Goal: Transaction & Acquisition: Download file/media

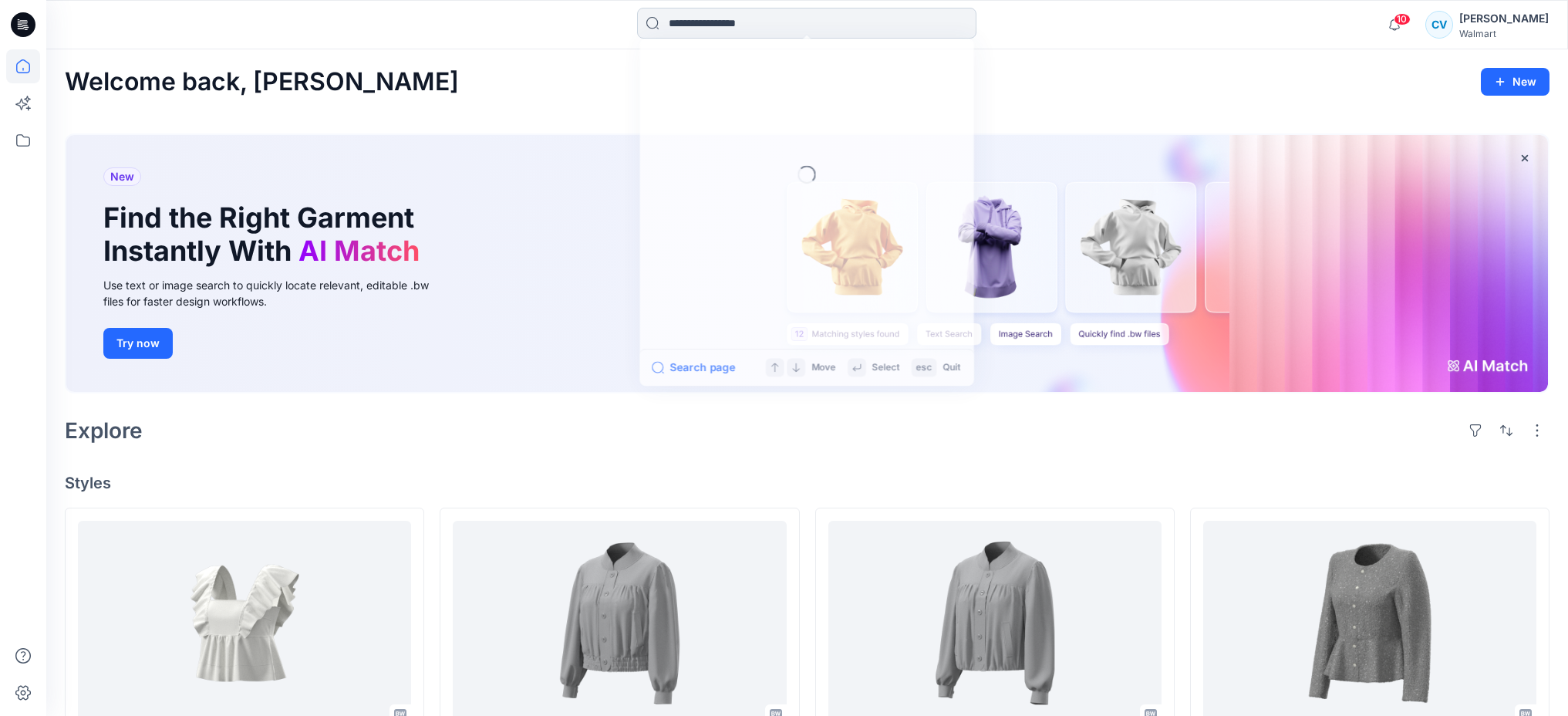
click at [700, 20] on input at bounding box center [806, 23] width 339 height 31
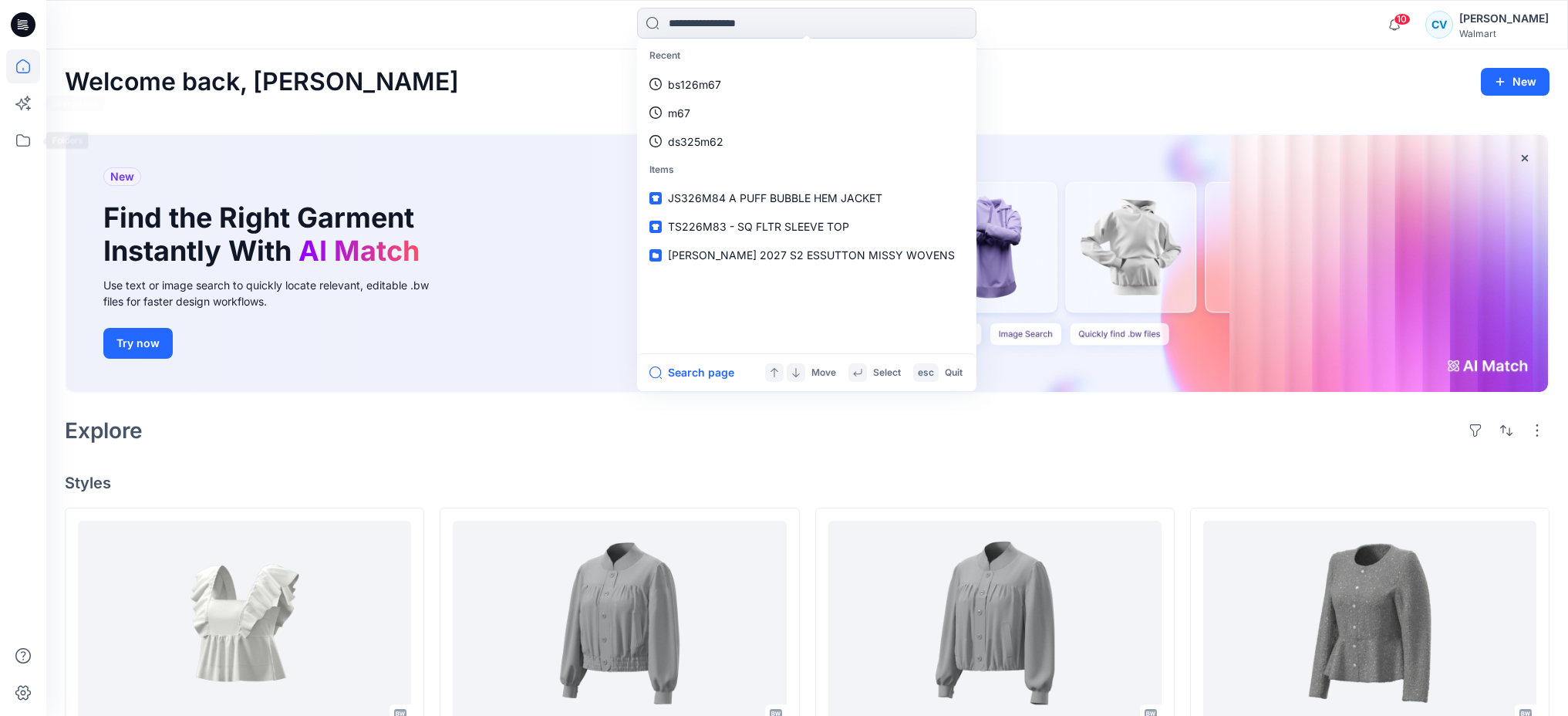
click at [18, 157] on div at bounding box center [23, 383] width 34 height 666
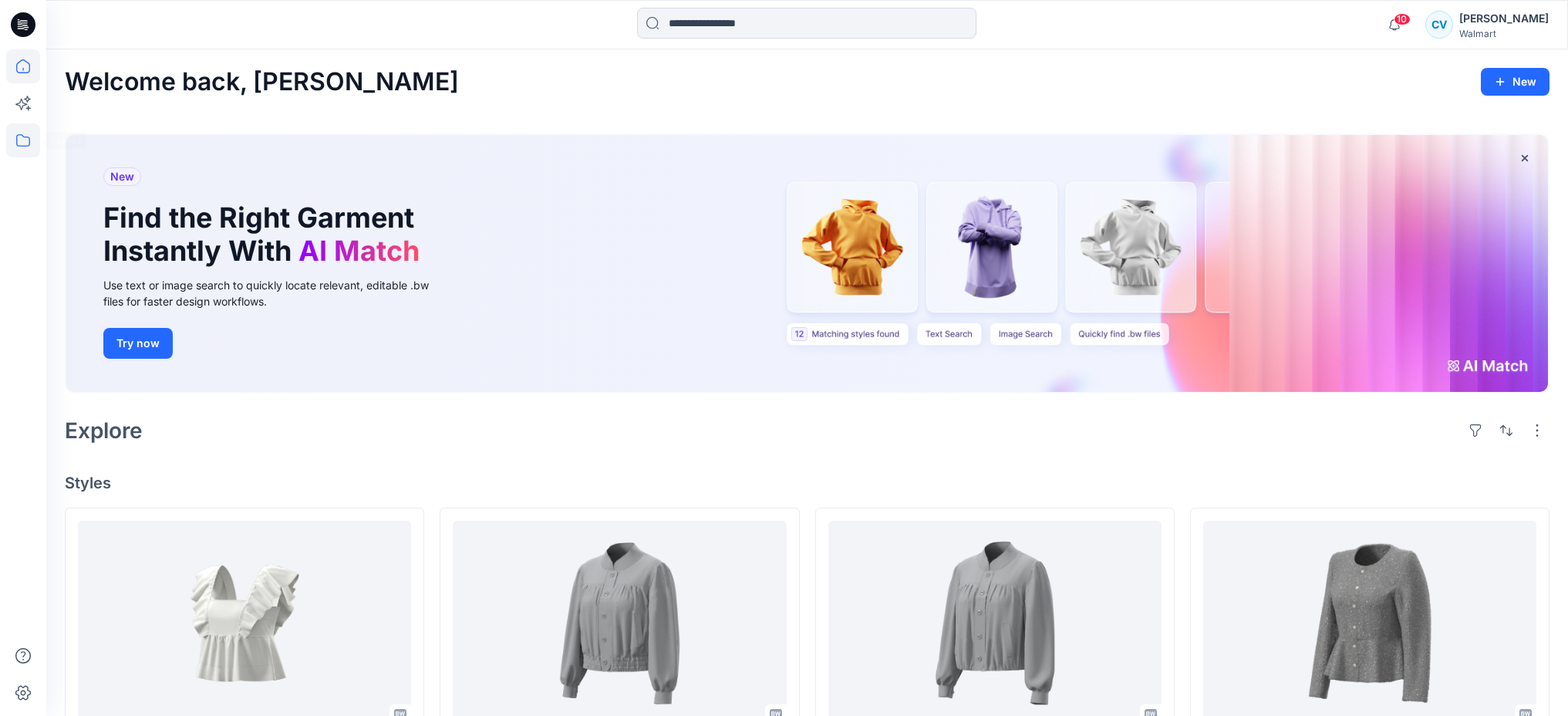
click at [19, 151] on icon at bounding box center [23, 140] width 34 height 34
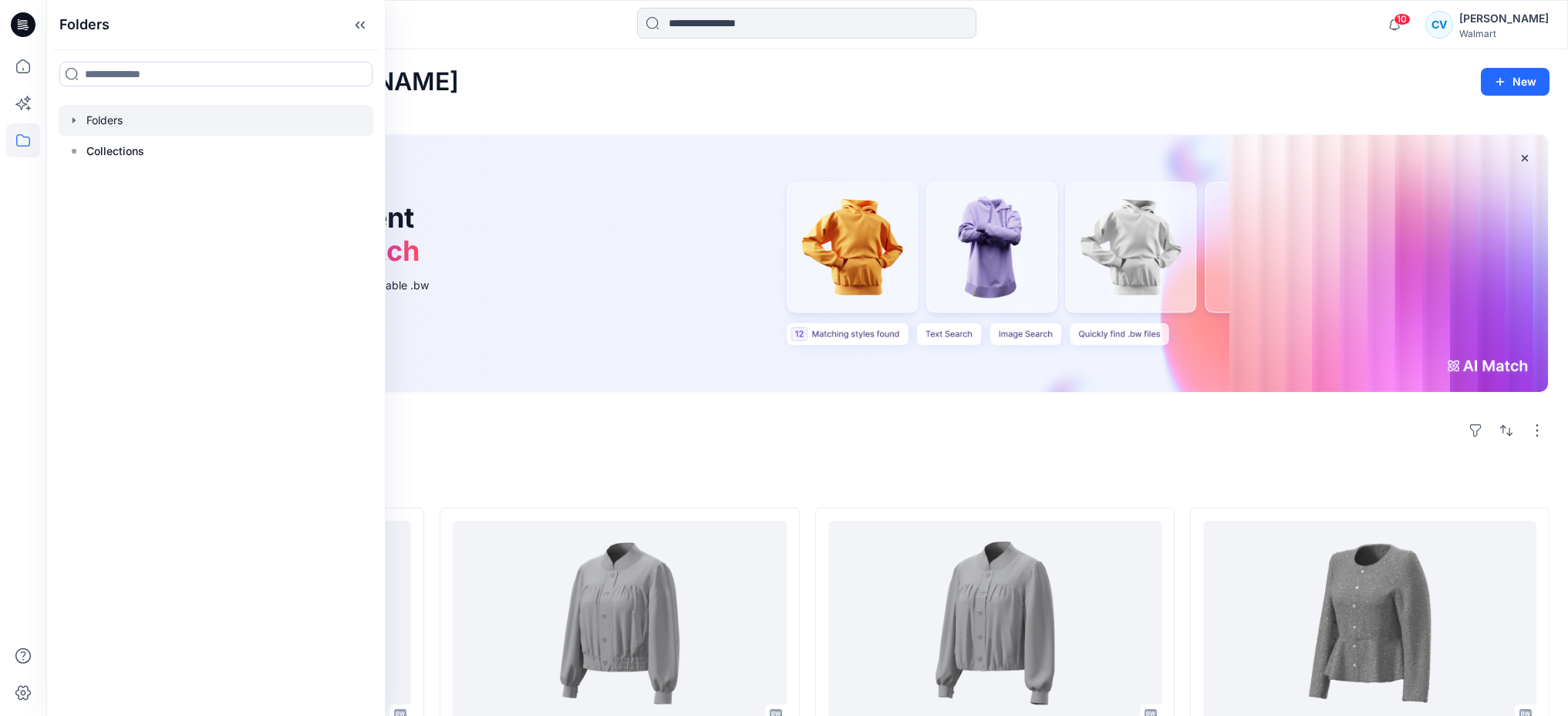
click at [151, 117] on div at bounding box center [216, 120] width 315 height 31
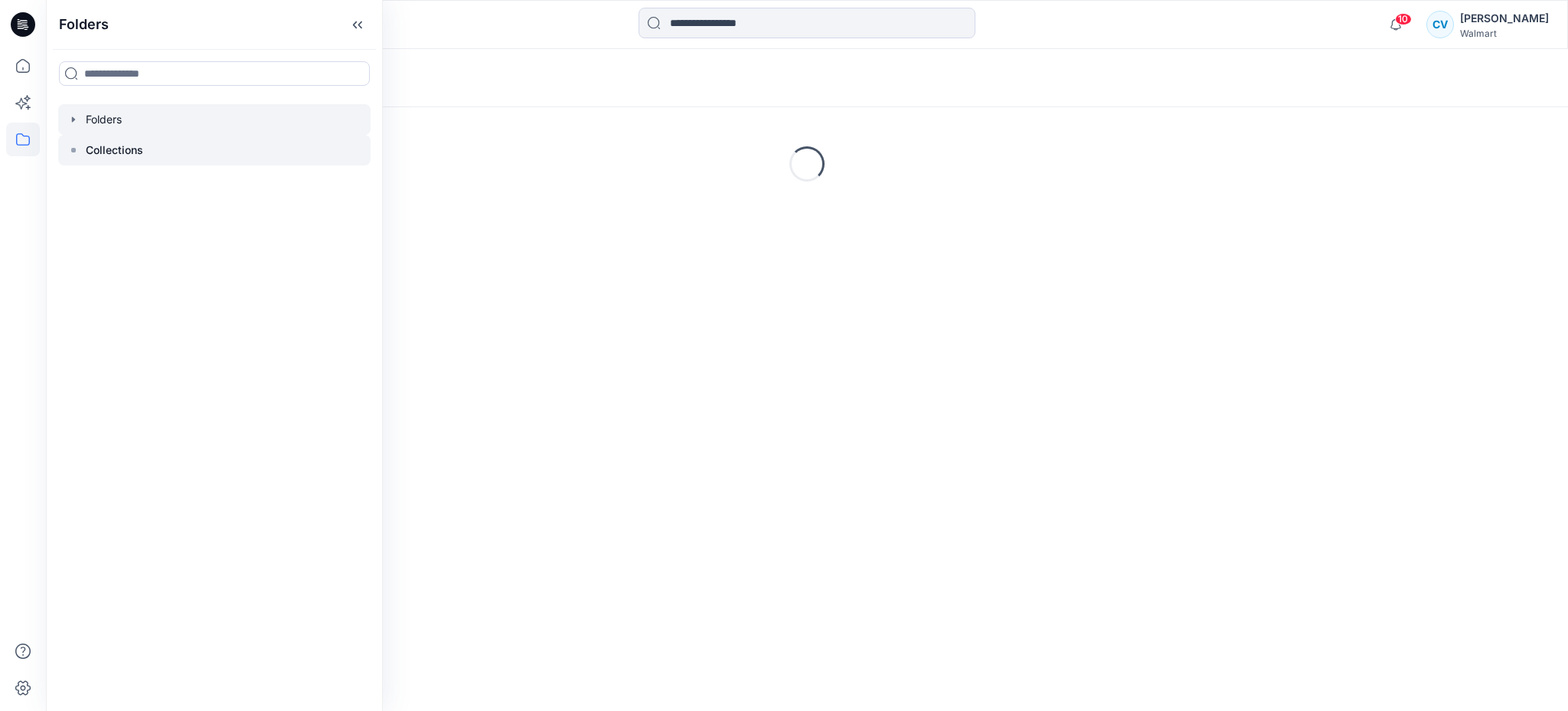
click at [87, 143] on p "Collections" at bounding box center [115, 150] width 58 height 18
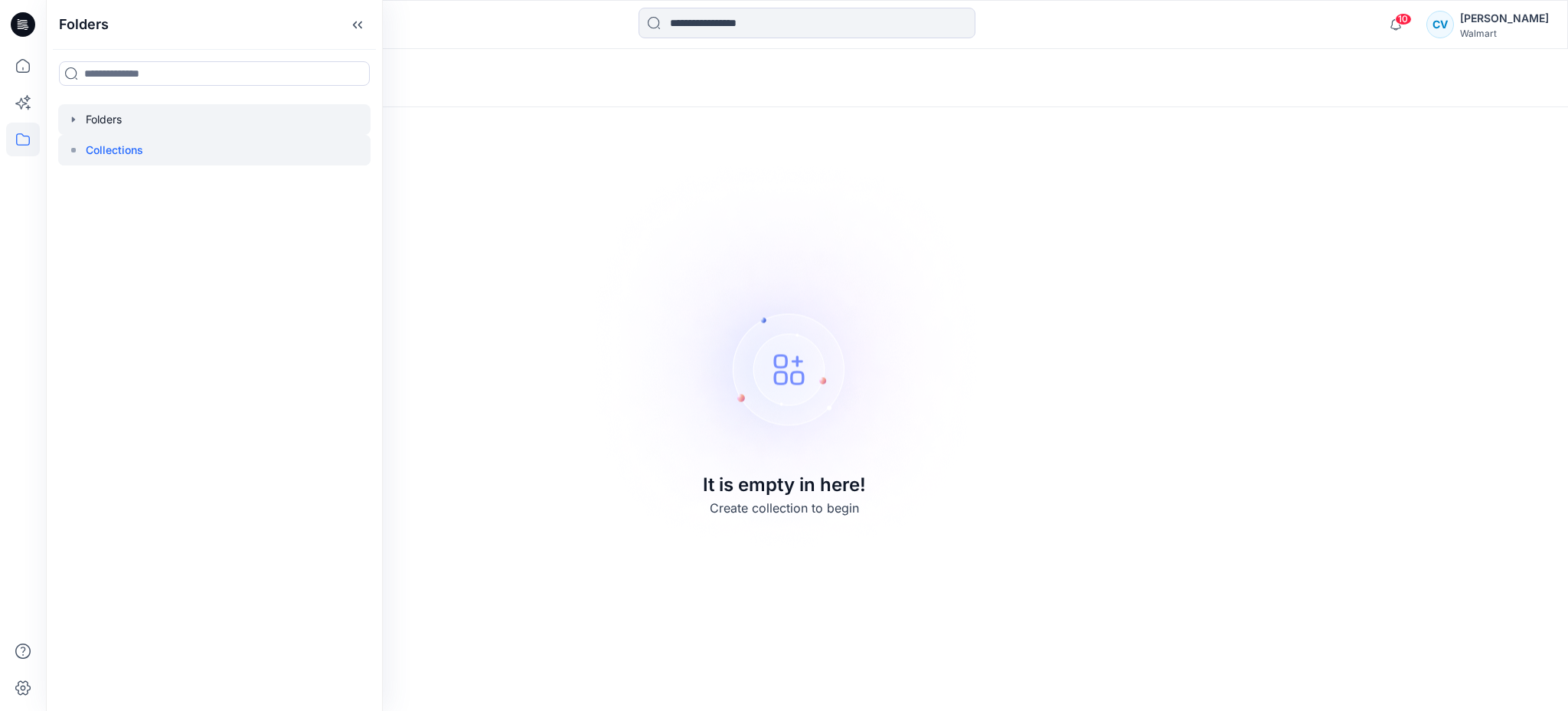
click at [74, 117] on icon "button" at bounding box center [74, 119] width 12 height 12
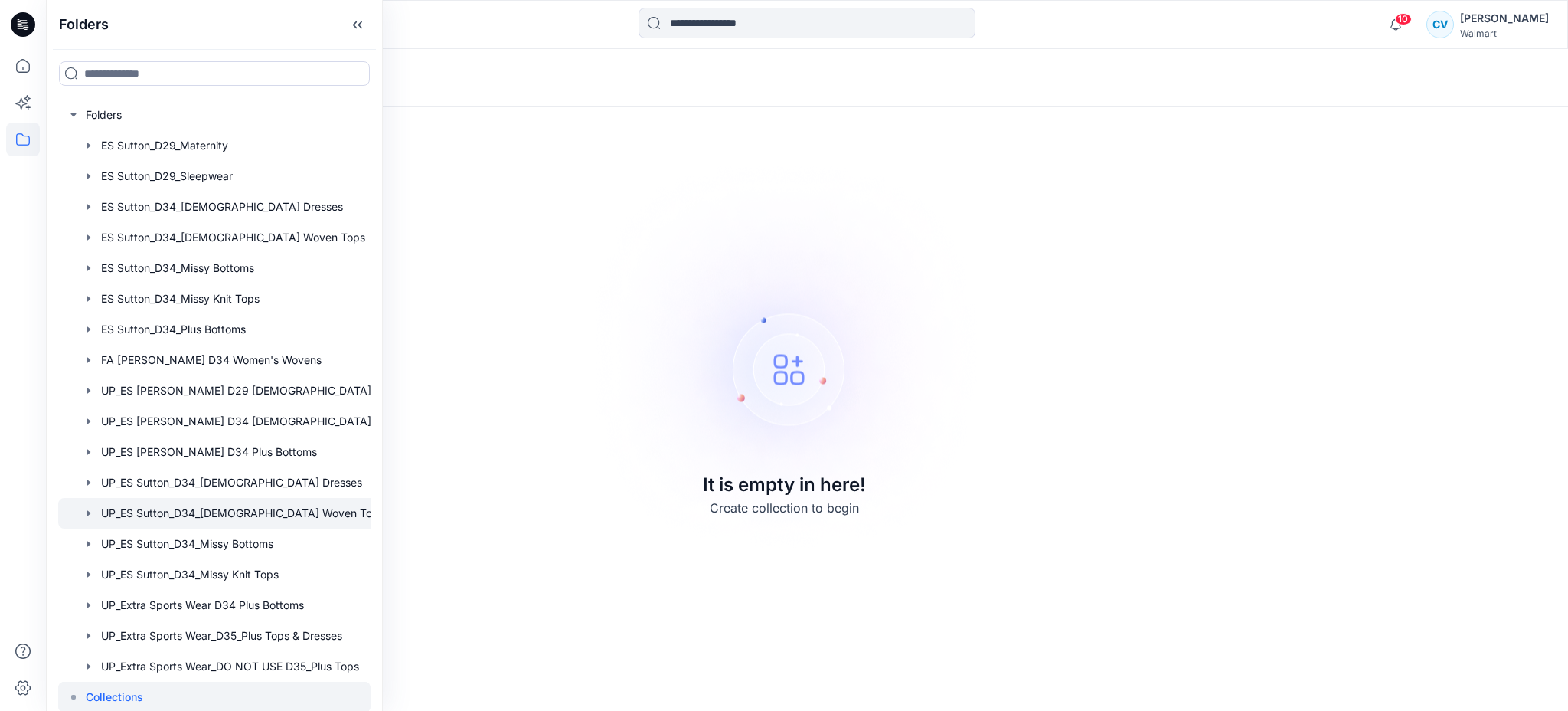
scroll to position [9, 0]
click at [278, 636] on div at bounding box center [235, 634] width 352 height 31
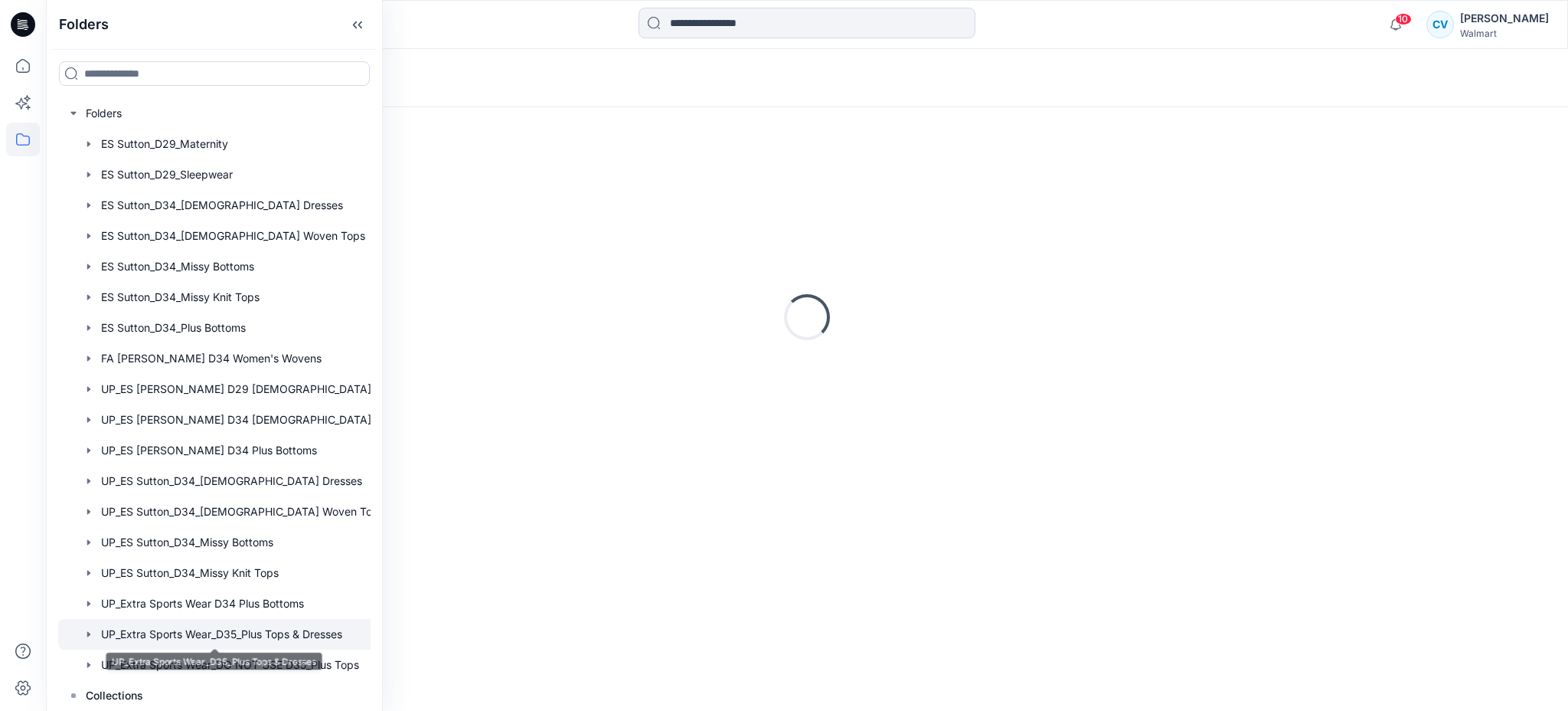
click at [88, 633] on icon "button" at bounding box center [88, 633] width 3 height 5
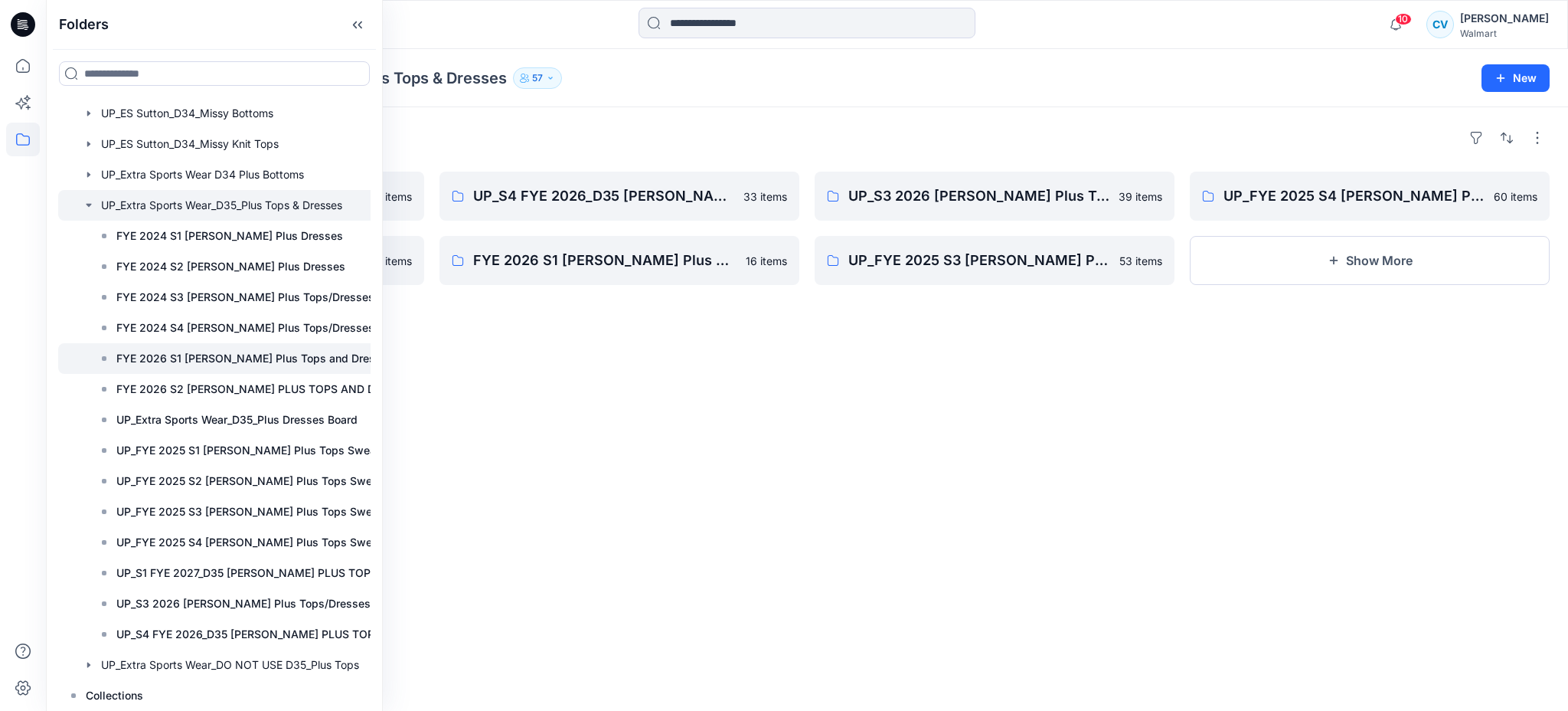
scroll to position [438, 0]
click at [598, 415] on div "Folders UP_S1 FYE 2027_D35 [PERSON_NAME] PLUS TOPS/DRESSES/SWEATERS 8 items FYE…" at bounding box center [807, 409] width 1522 height 604
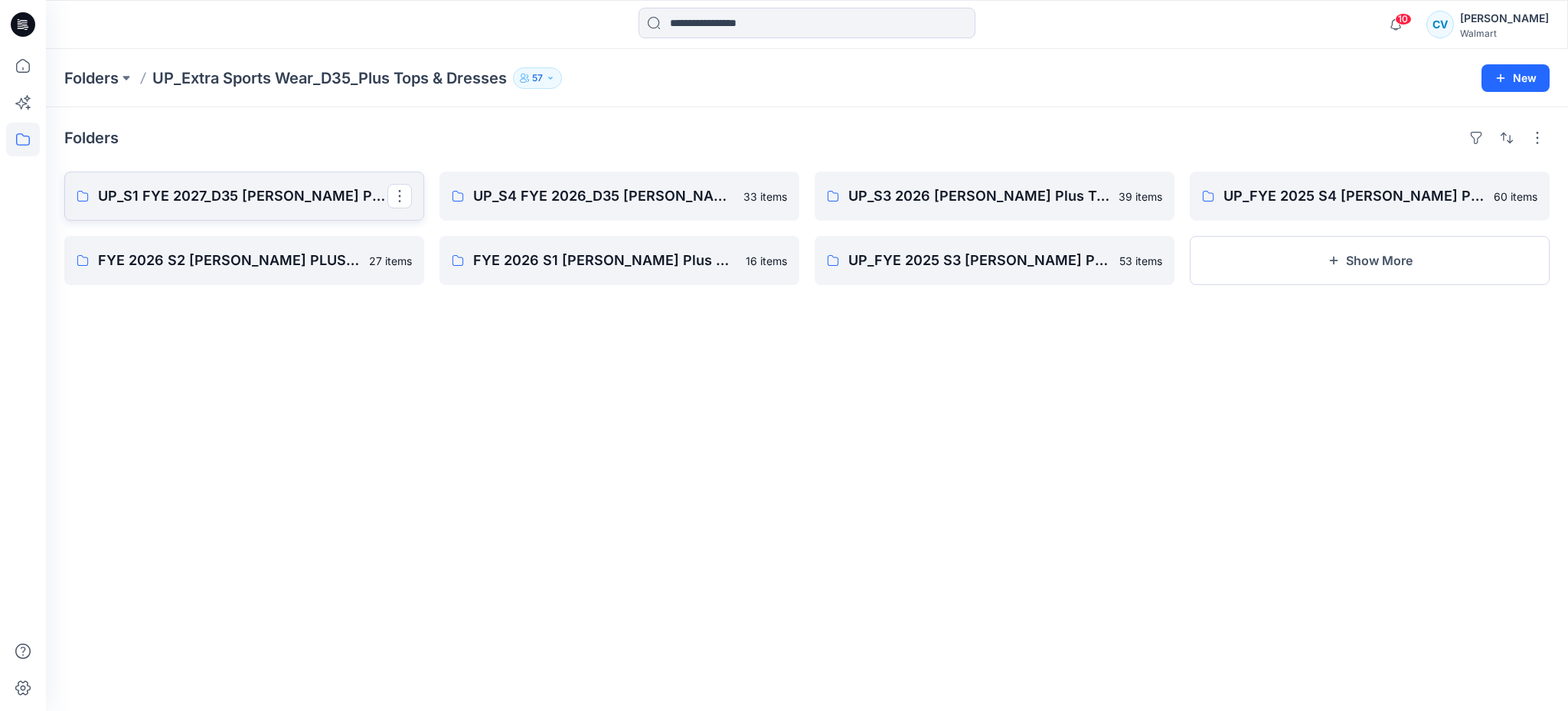
click at [256, 203] on p "UP_S1 FYE 2027_D35 [PERSON_NAME] PLUS TOPS/DRESSES/SWEATERS" at bounding box center [242, 196] width 289 height 22
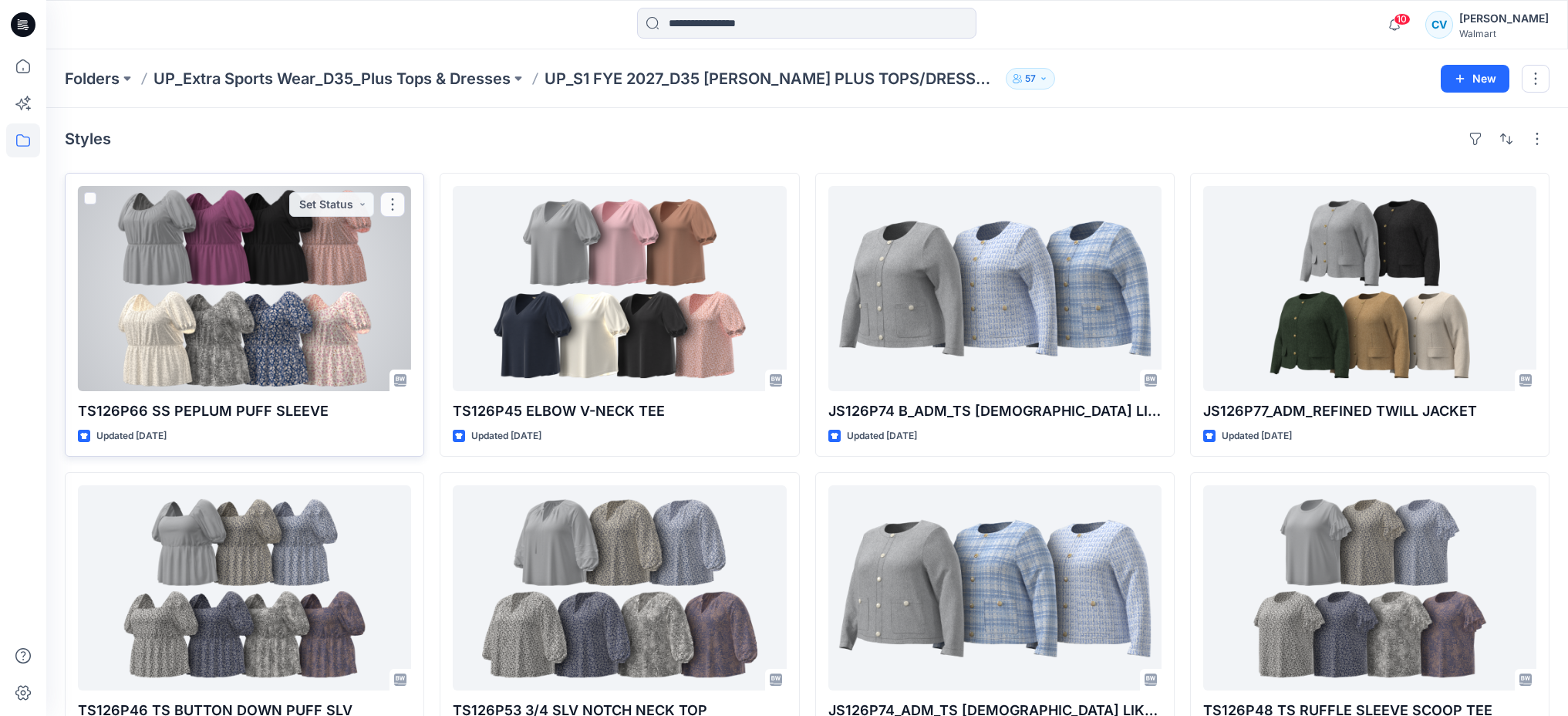
click at [288, 335] on div at bounding box center [245, 288] width 333 height 205
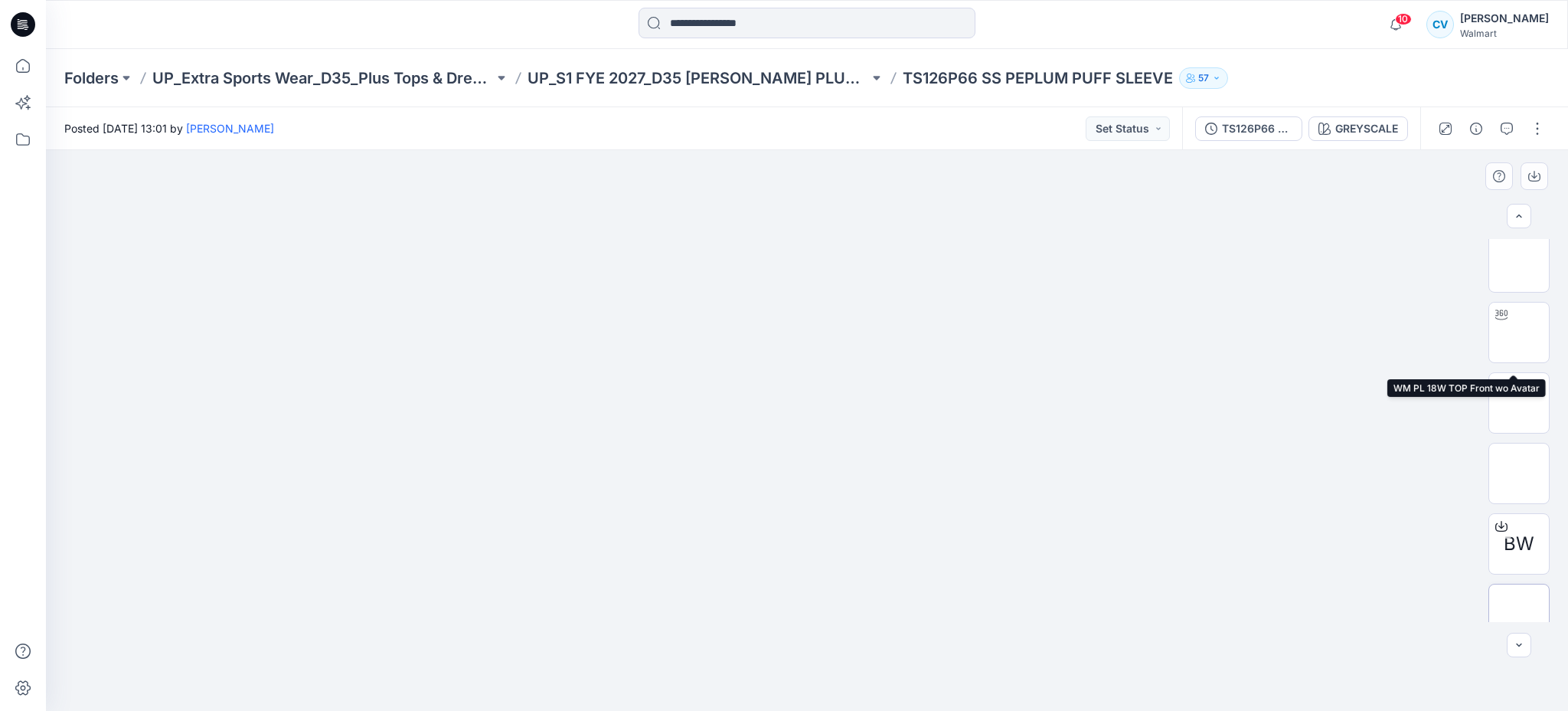
scroll to position [120, 0]
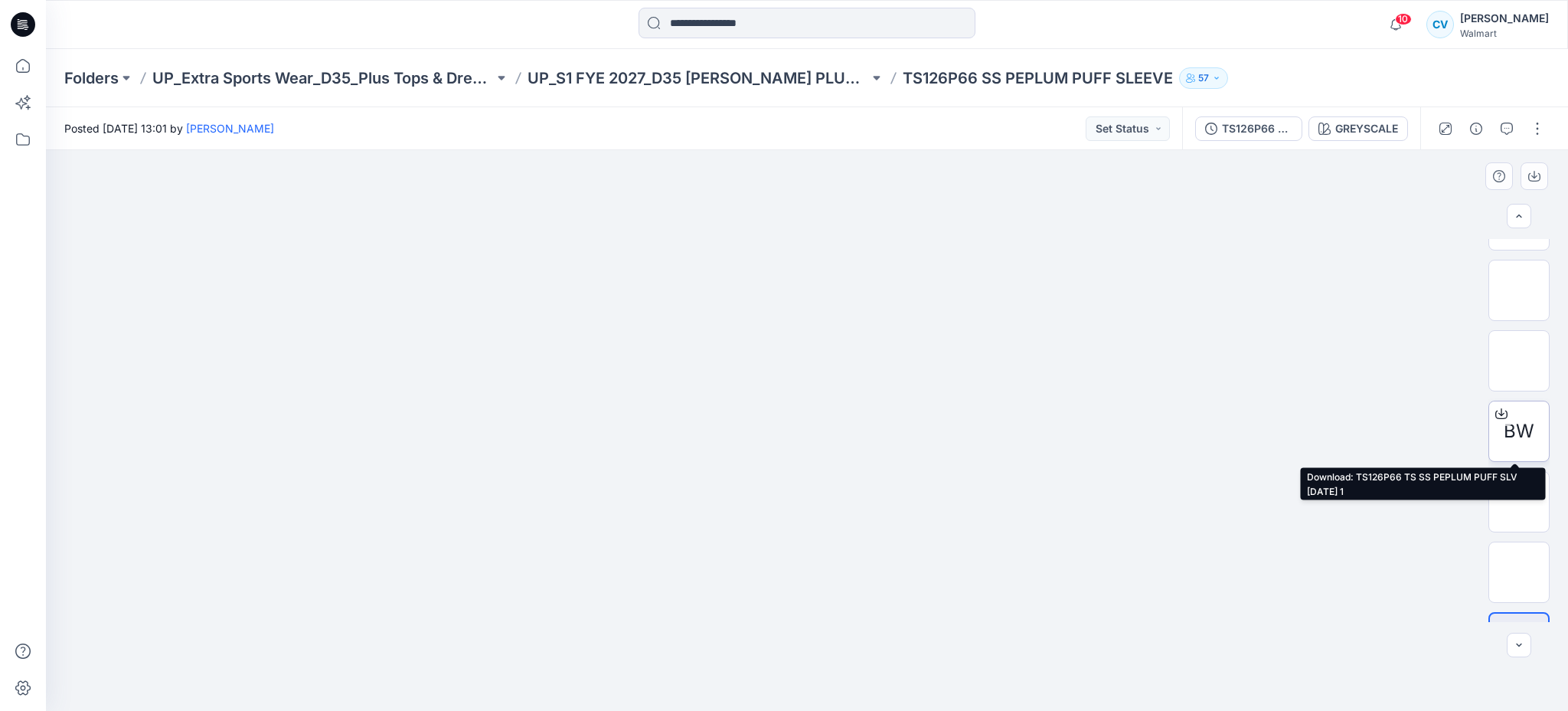
click at [1497, 411] on icon at bounding box center [1501, 414] width 12 height 12
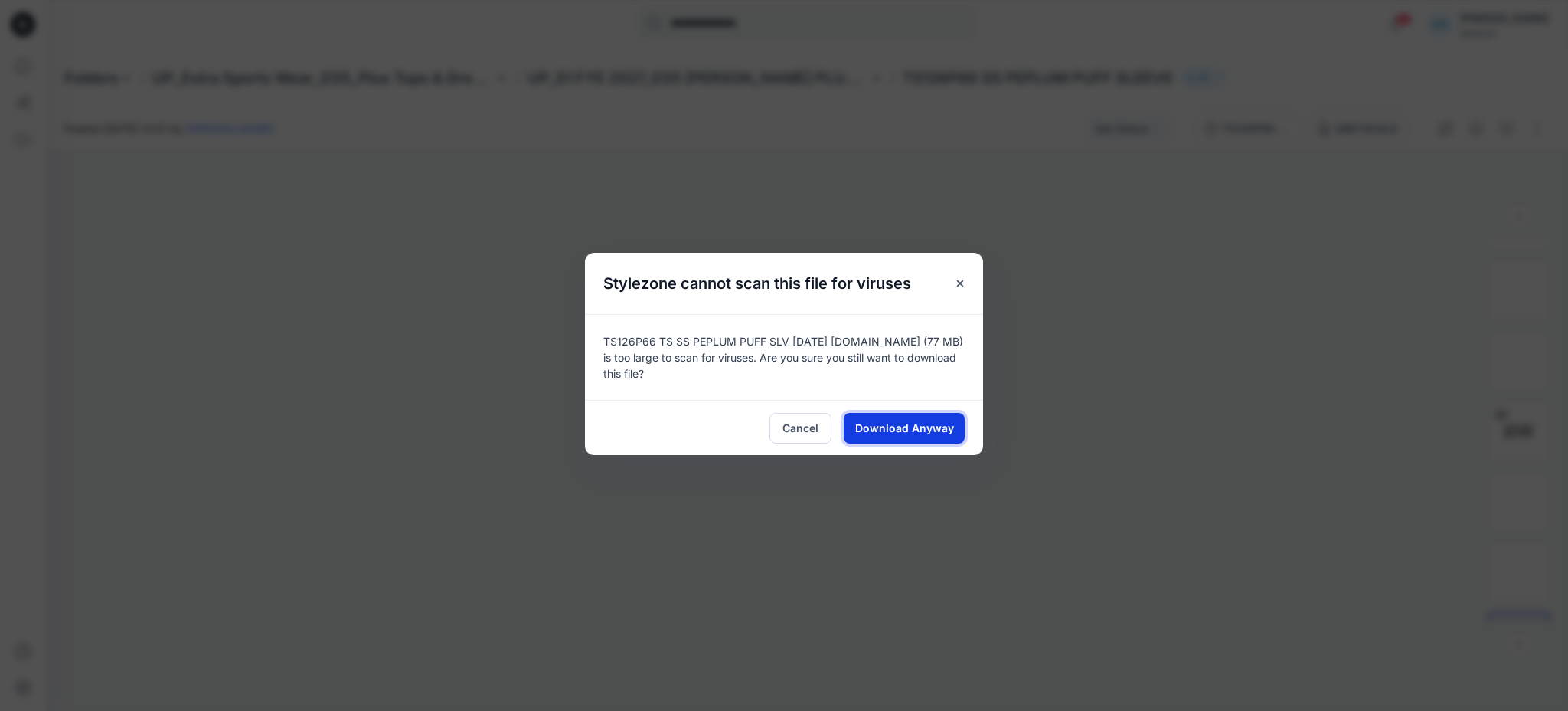
click at [849, 419] on button "Download Anyway" at bounding box center [904, 429] width 121 height 31
